Goal: Task Accomplishment & Management: Use online tool/utility

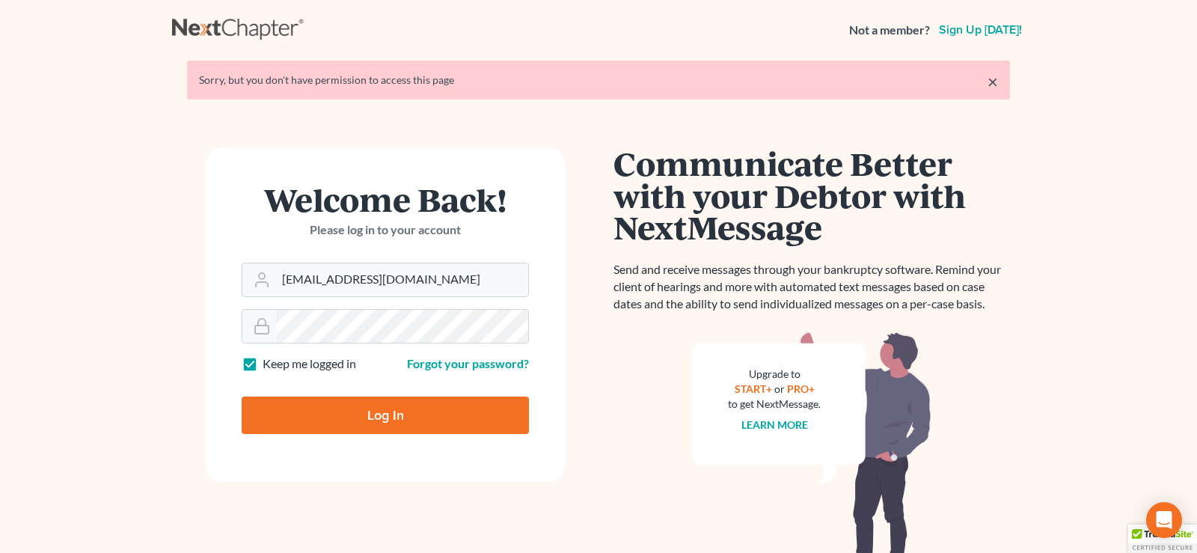
click at [382, 417] on input "Log In" at bounding box center [385, 414] width 287 height 37
type input "Thinking..."
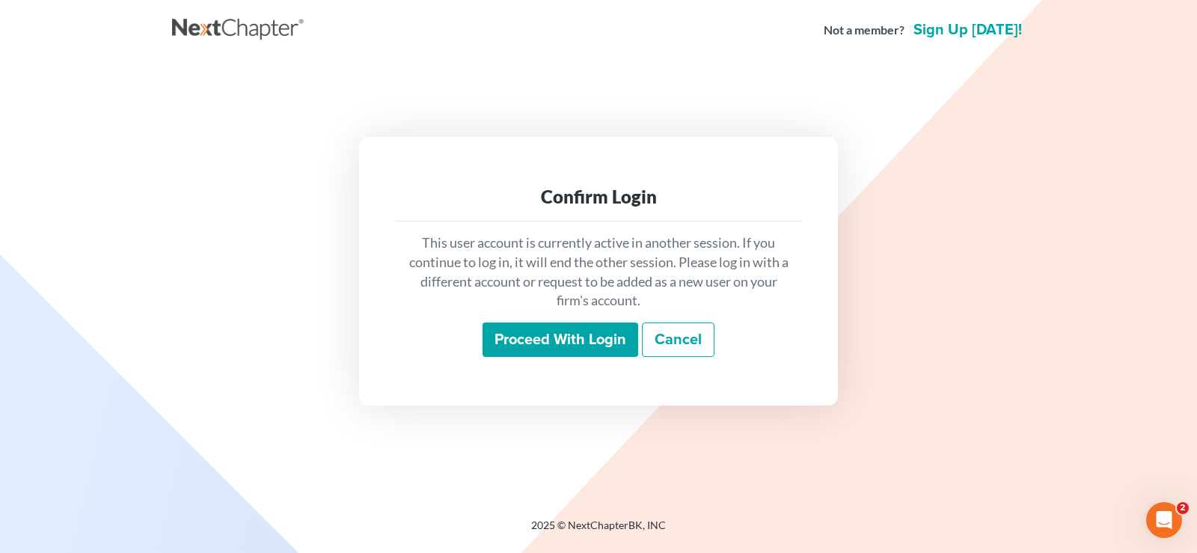
click at [590, 341] on input "Proceed with login" at bounding box center [560, 339] width 156 height 34
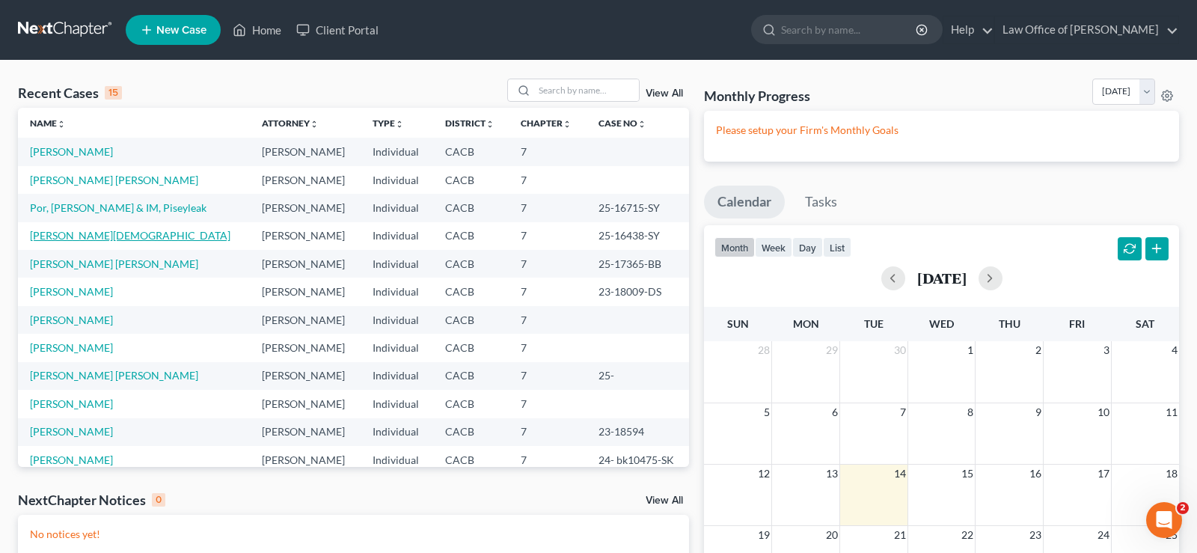
click at [112, 239] on link "Leon -Zamarripa, Jesus" at bounding box center [130, 235] width 200 height 13
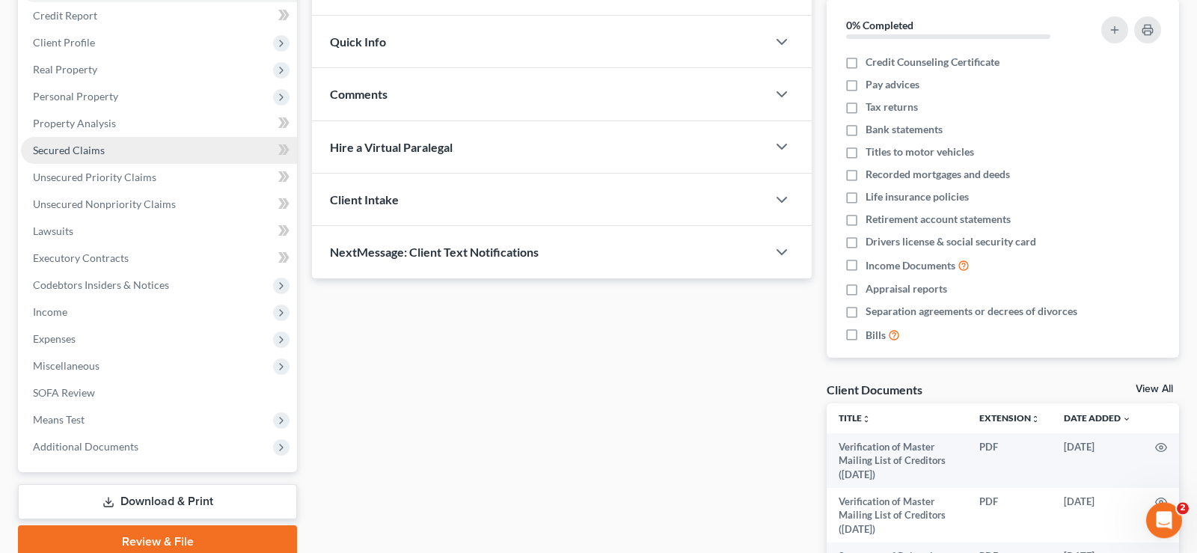
scroll to position [153, 0]
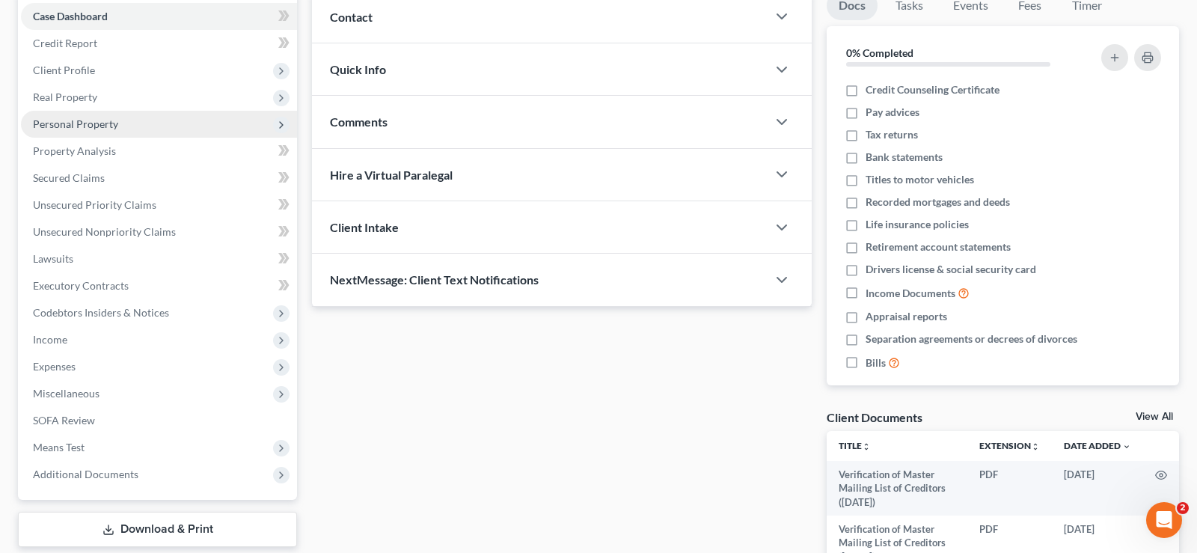
click at [88, 120] on span "Personal Property" at bounding box center [75, 123] width 85 height 13
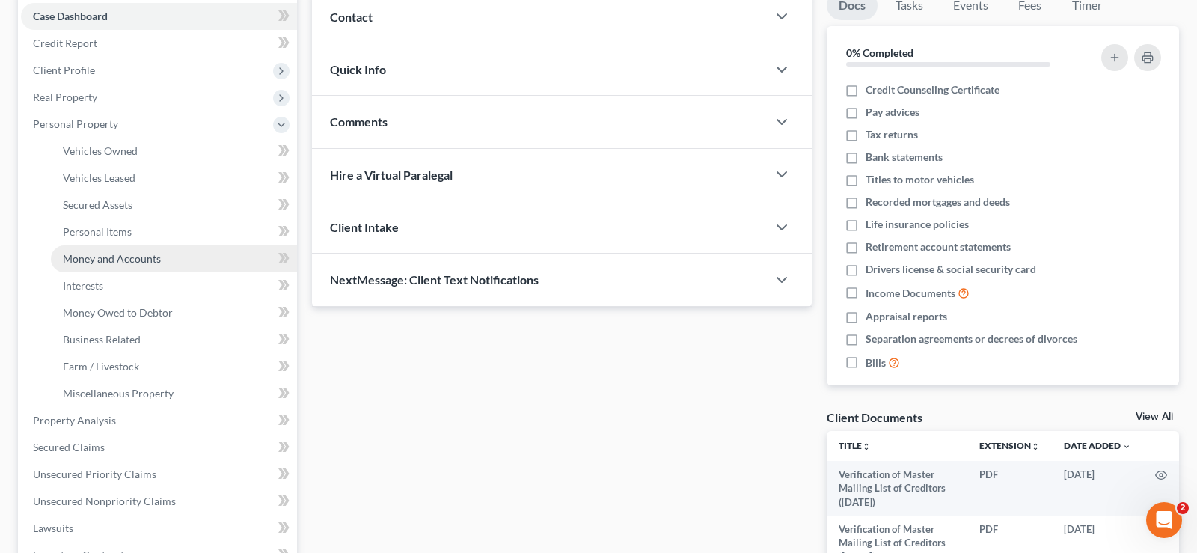
click at [141, 259] on span "Money and Accounts" at bounding box center [112, 258] width 98 height 13
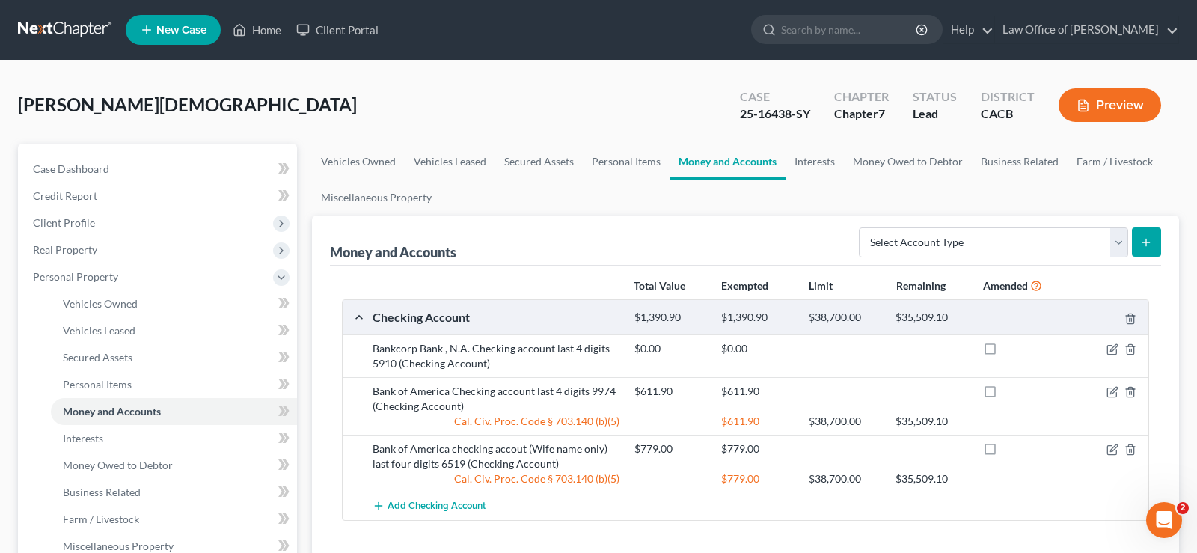
click at [1117, 101] on button "Preview" at bounding box center [1109, 105] width 102 height 34
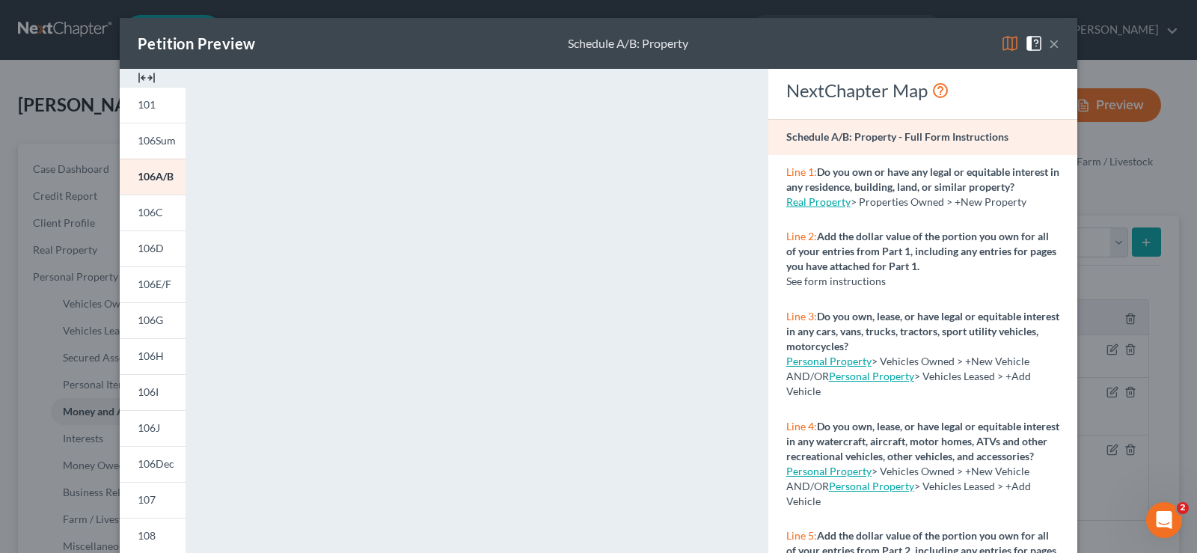
click at [1056, 43] on button "×" at bounding box center [1054, 43] width 10 height 18
